Goal: Find specific page/section: Find specific page/section

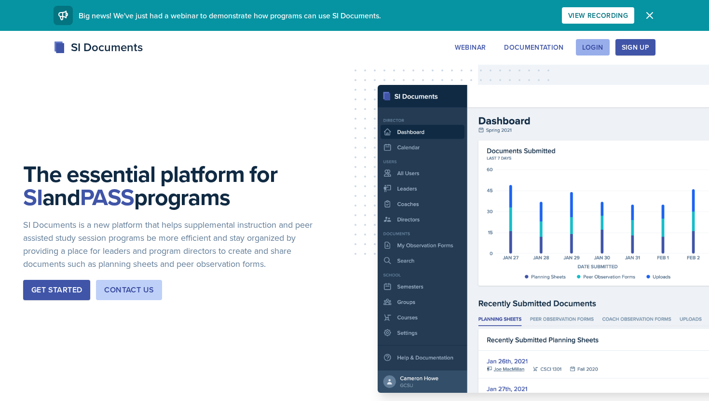
click at [600, 50] on div "Login" at bounding box center [592, 47] width 21 height 8
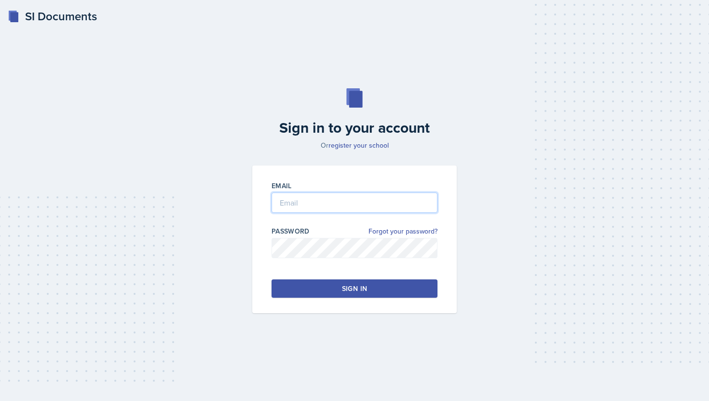
click at [325, 198] on input "email" at bounding box center [354, 202] width 166 height 20
type input "[EMAIL_ADDRESS][DOMAIN_NAME]"
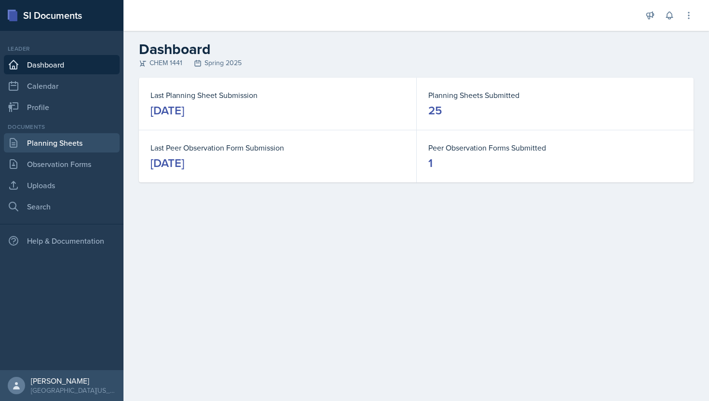
click at [56, 138] on link "Planning Sheets" at bounding box center [62, 142] width 116 height 19
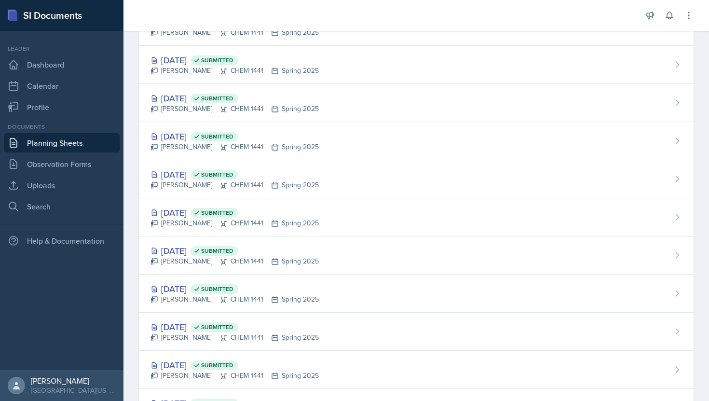
scroll to position [242, 0]
click at [272, 221] on icon at bounding box center [275, 224] width 6 height 6
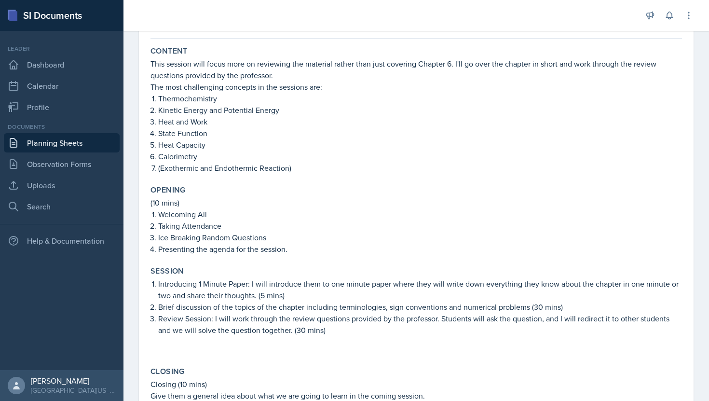
scroll to position [81, 0]
